Goal: Transaction & Acquisition: Obtain resource

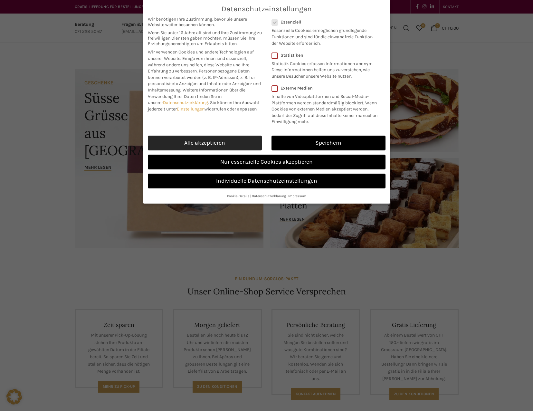
click at [219, 141] on link "Alle akzeptieren" at bounding box center [205, 143] width 114 height 15
checkbox input "true"
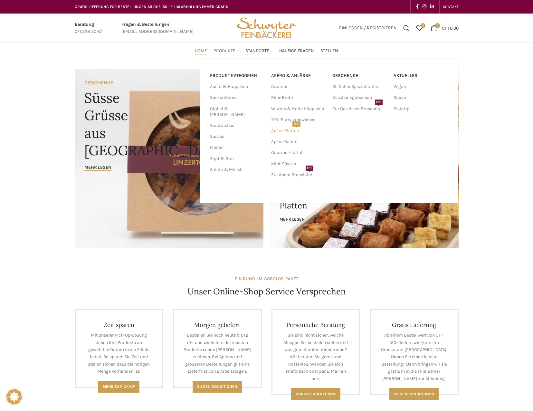
click at [292, 131] on link "Apéro-Platten NEU" at bounding box center [298, 130] width 55 height 11
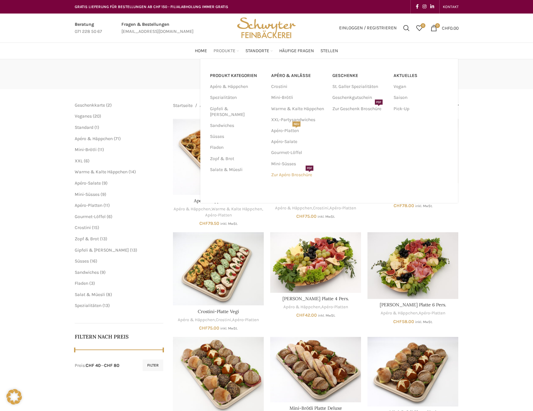
click at [290, 176] on link "Zur Apéro Broschüre PDF" at bounding box center [298, 175] width 55 height 11
